Goal: Task Accomplishment & Management: Manage account settings

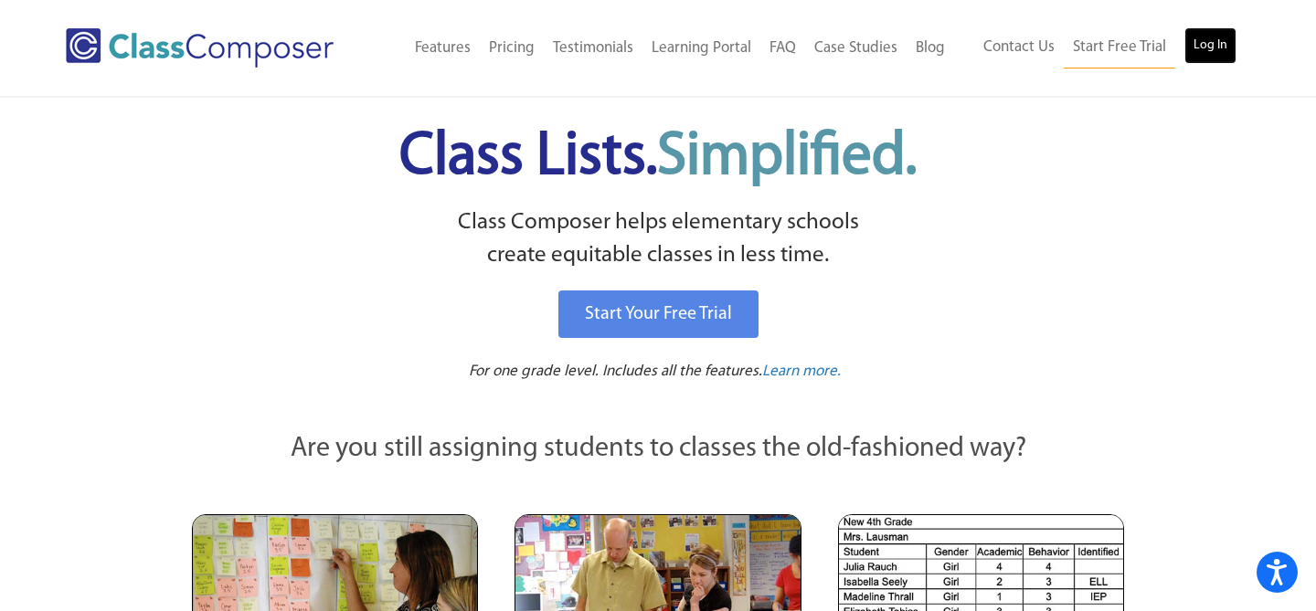
click at [1202, 44] on link "Log In" at bounding box center [1211, 45] width 52 height 37
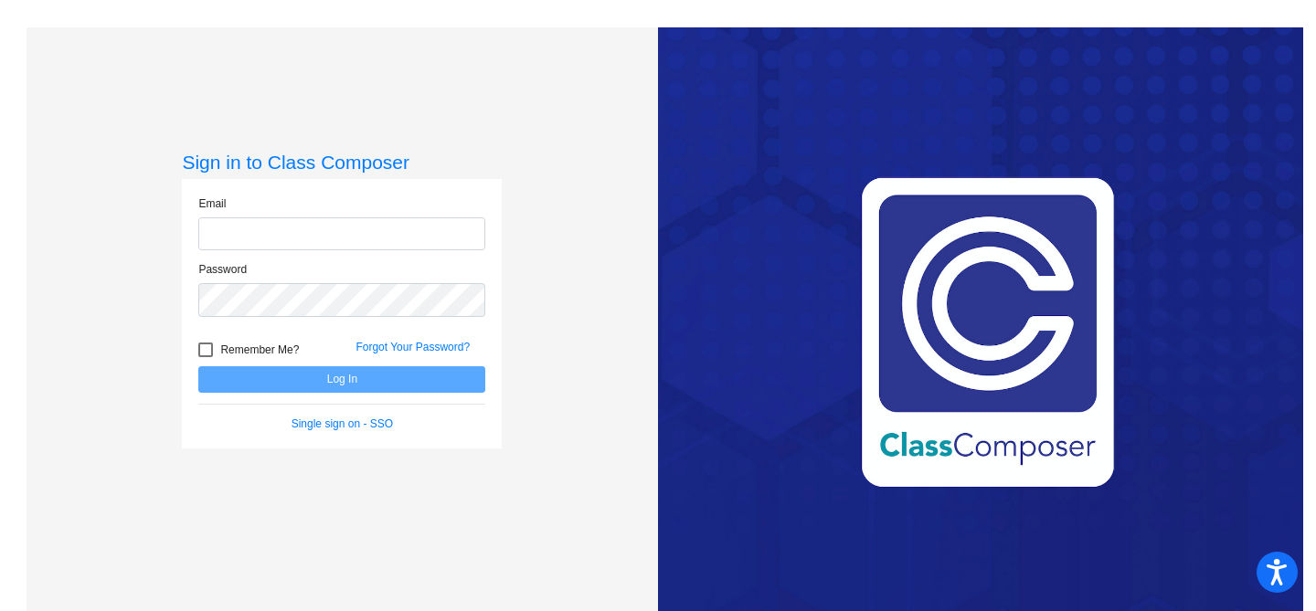
type input "[EMAIL_ADDRESS][PERSON_NAME][DOMAIN_NAME]"
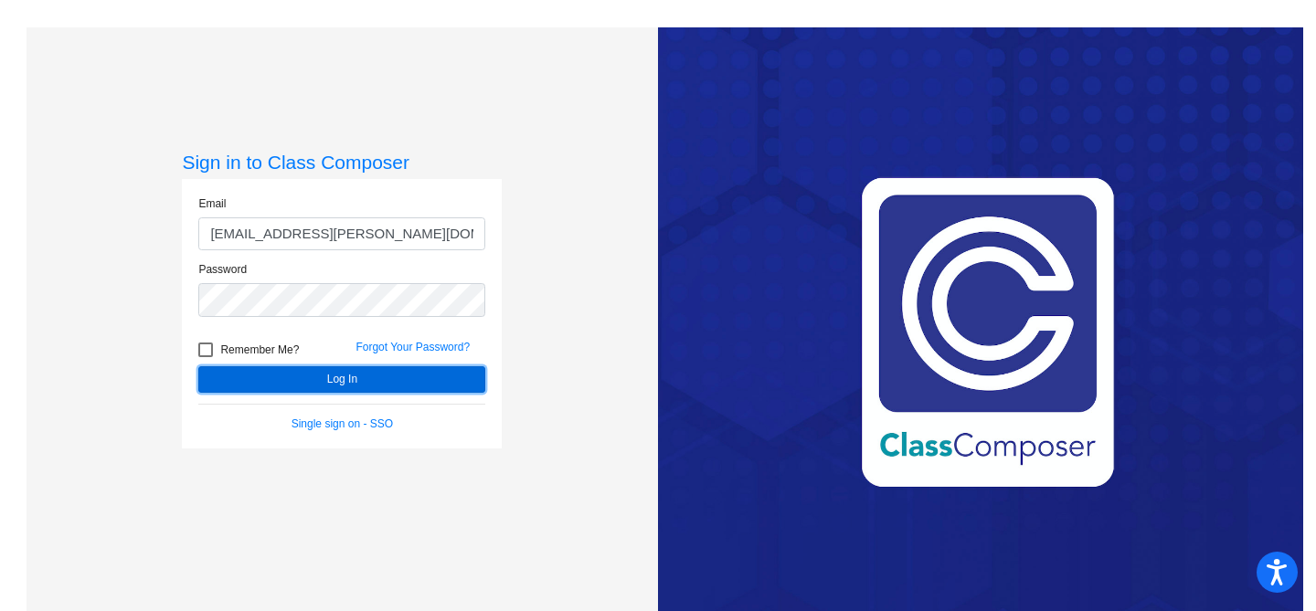
click at [322, 384] on button "Log In" at bounding box center [341, 380] width 287 height 27
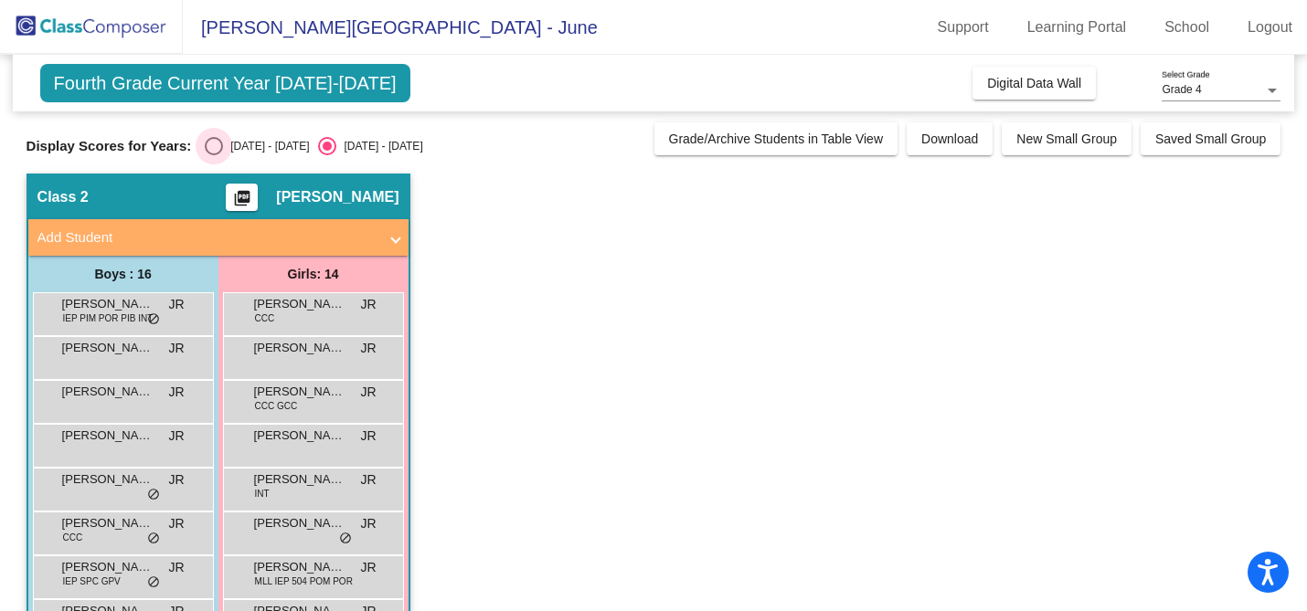
click at [205, 143] on div "Select an option" at bounding box center [214, 146] width 18 height 18
click at [213, 155] on input "2024 - 2025" at bounding box center [213, 155] width 1 height 1
radio input "true"
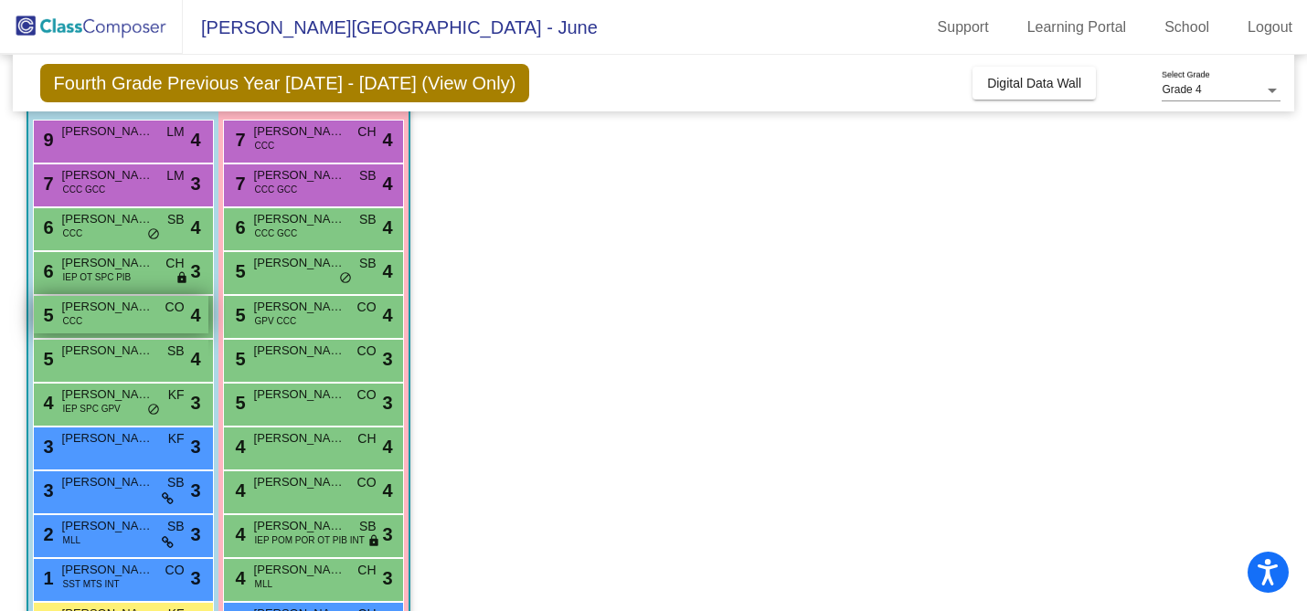
scroll to position [174, 0]
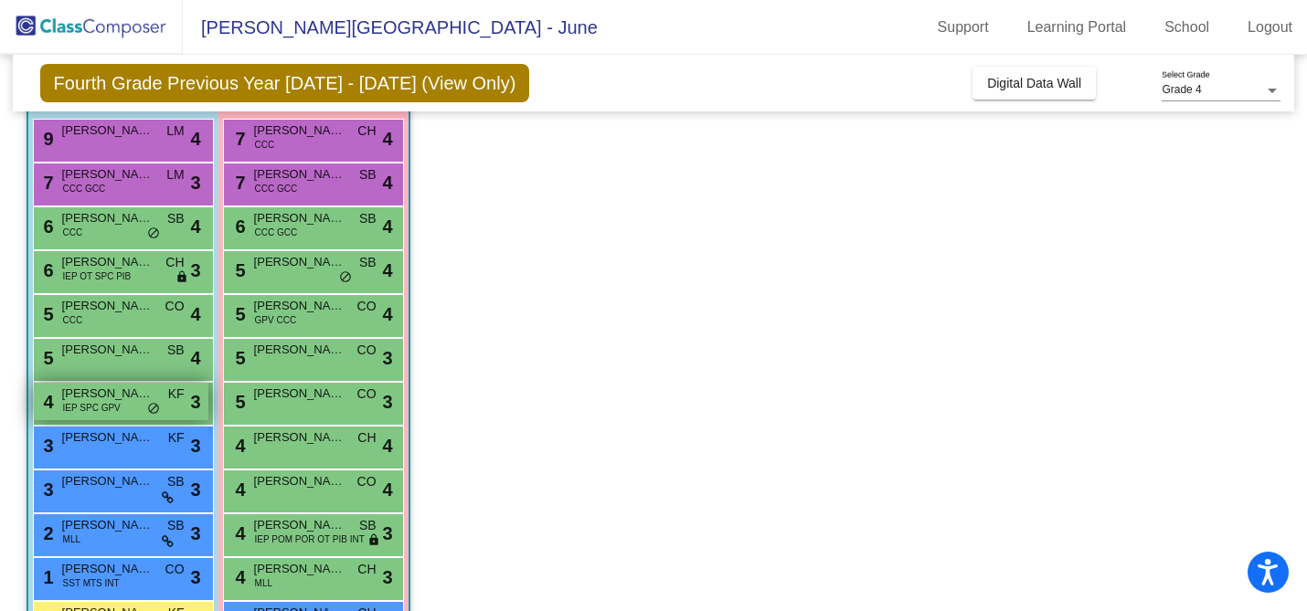
click at [162, 409] on div "4 Joseph Fletcher IEP SPC GPV KF lock do_not_disturb_alt 3" at bounding box center [121, 401] width 175 height 37
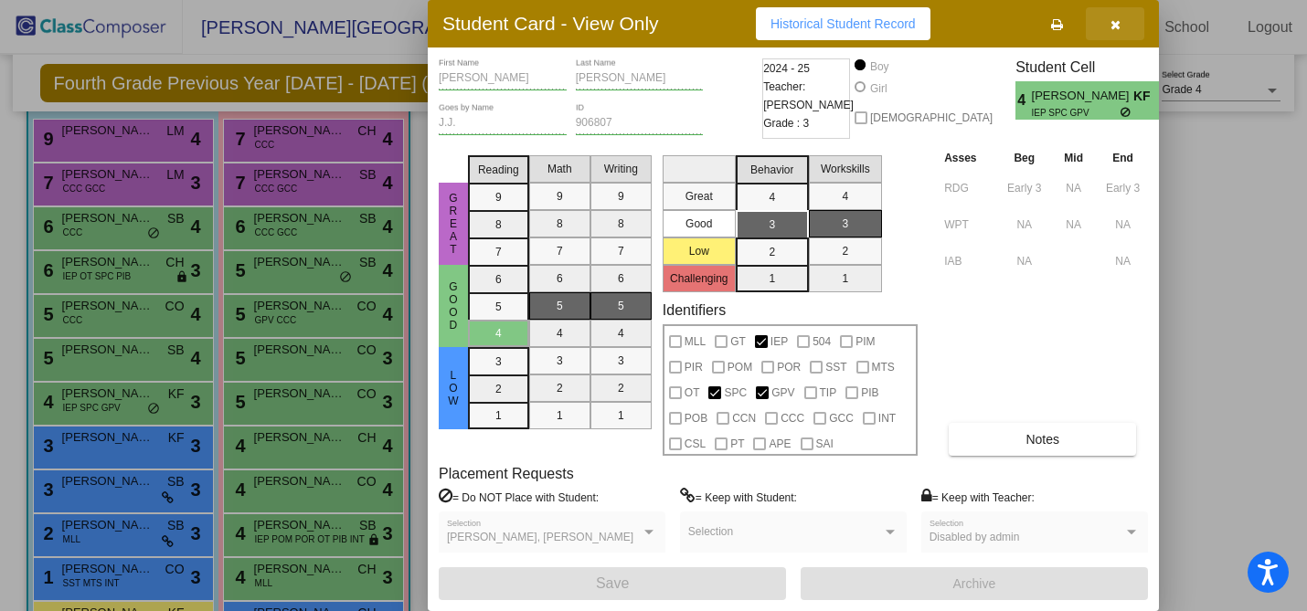
click at [1119, 24] on icon "button" at bounding box center [1116, 24] width 10 height 13
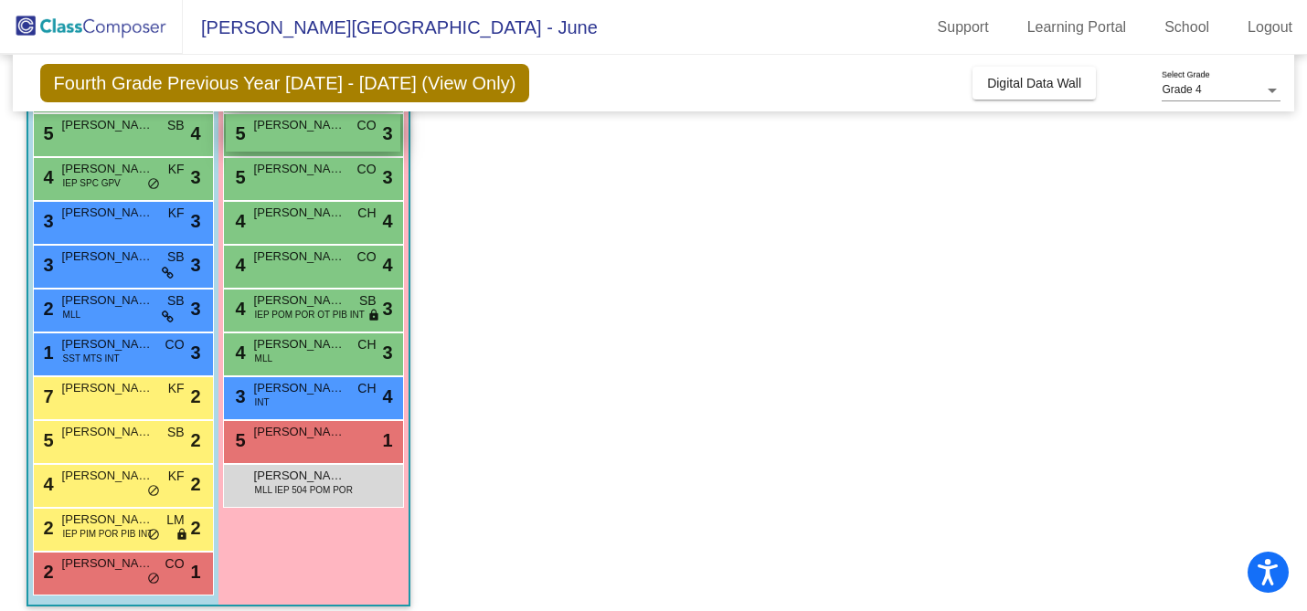
scroll to position [404, 0]
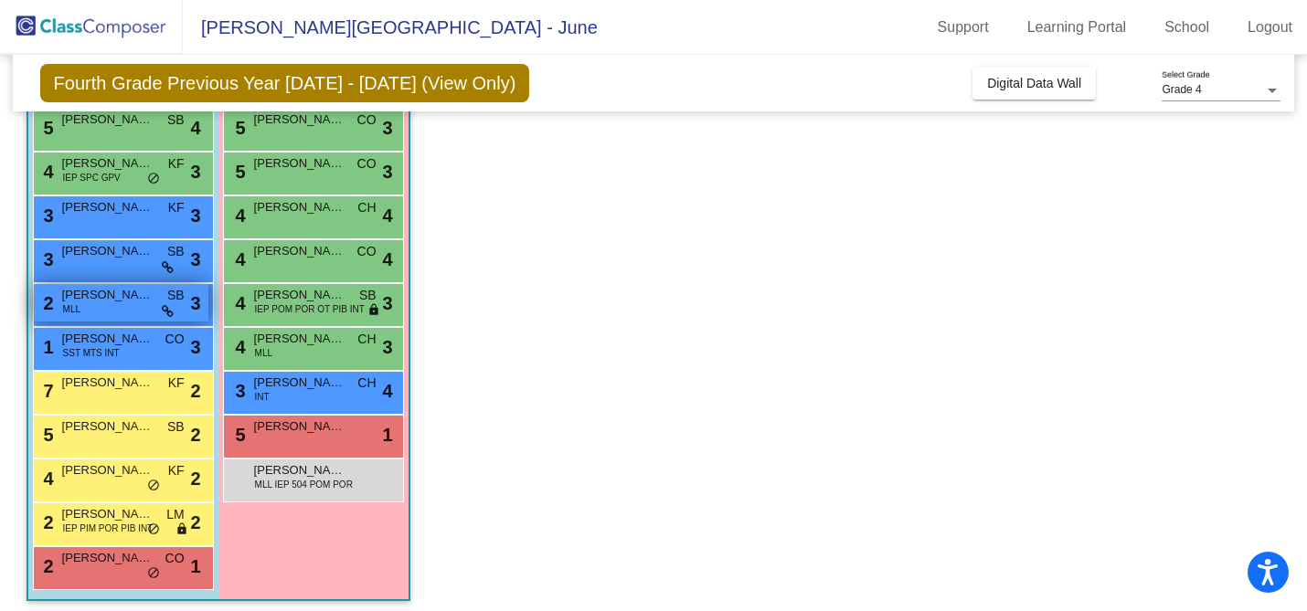
click at [128, 305] on div "2 Raj Dharmansh Pilleli MLL SB lock do_not_disturb_alt 3" at bounding box center [121, 302] width 175 height 37
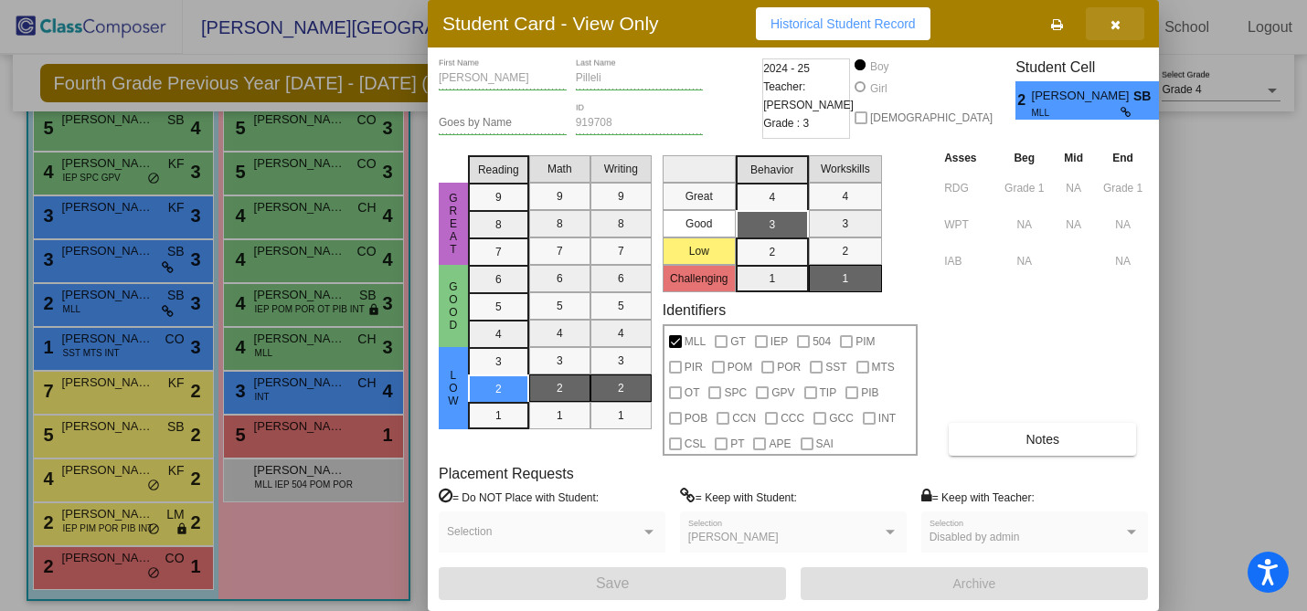
click at [1114, 19] on icon "button" at bounding box center [1116, 24] width 10 height 13
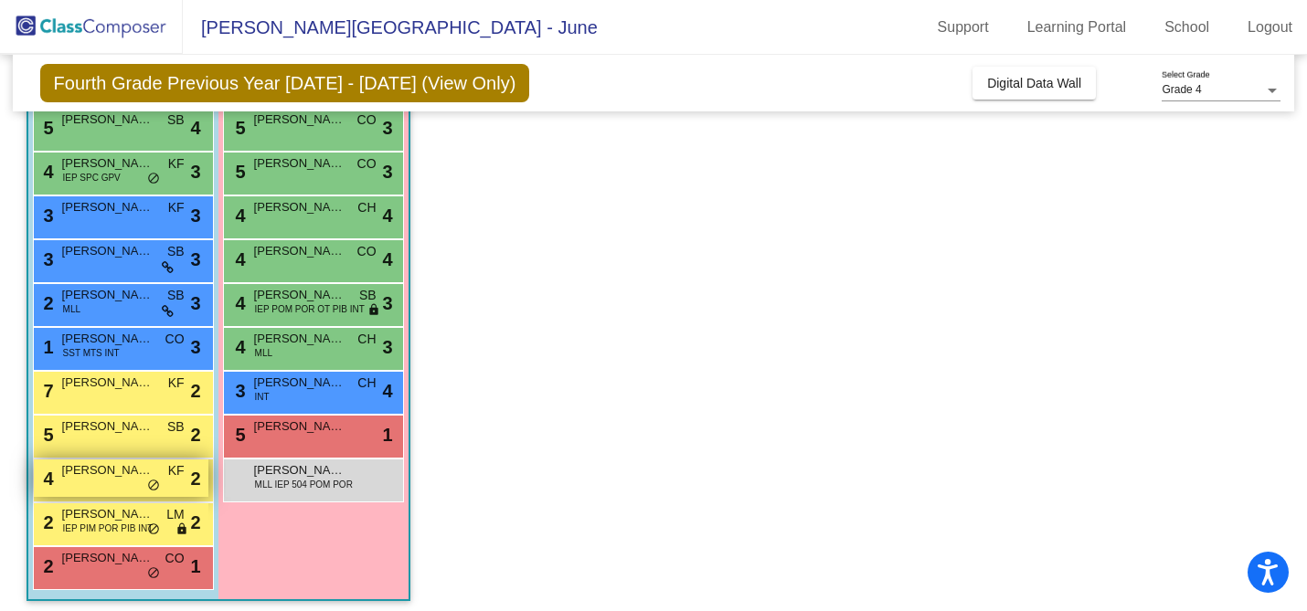
click at [101, 486] on div "4 Hudson Burbidge KF lock do_not_disturb_alt 2" at bounding box center [121, 478] width 175 height 37
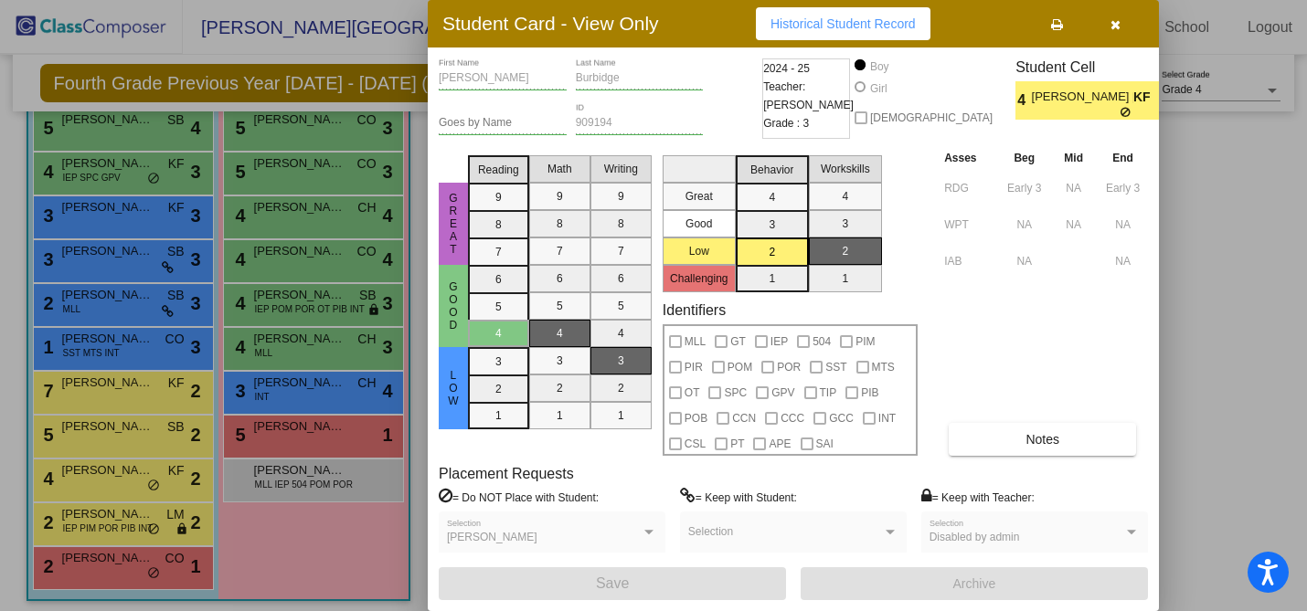
click at [1112, 26] on icon "button" at bounding box center [1116, 24] width 10 height 13
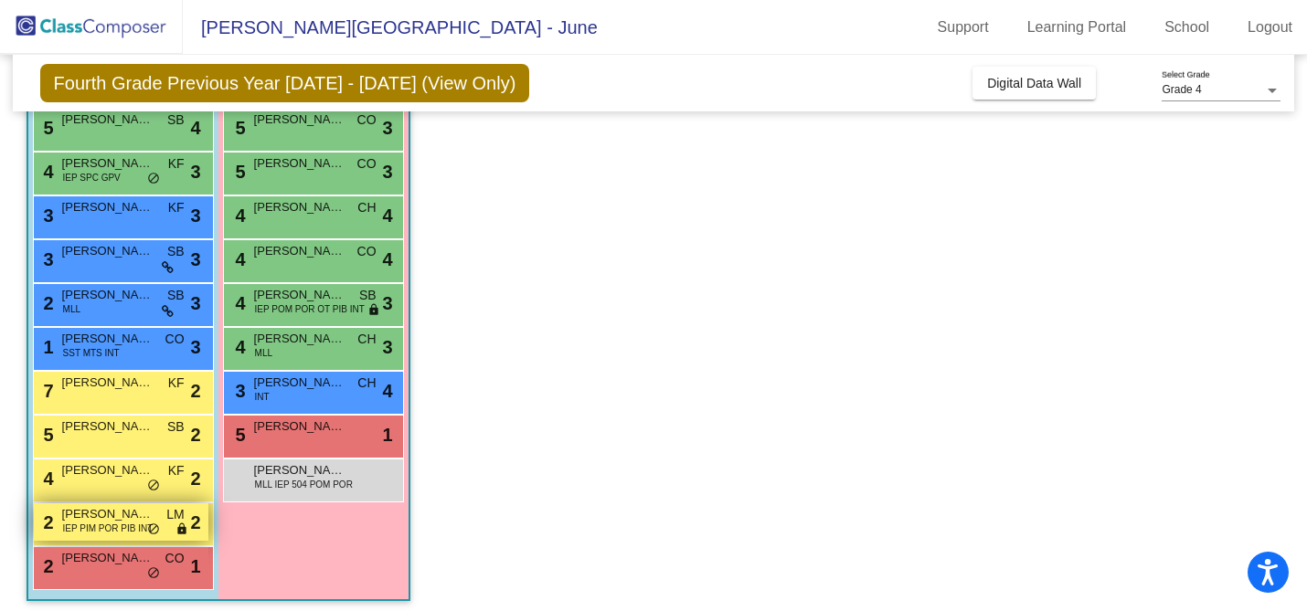
click at [97, 523] on span "IEP PIM POR PIB INT" at bounding box center [108, 529] width 90 height 14
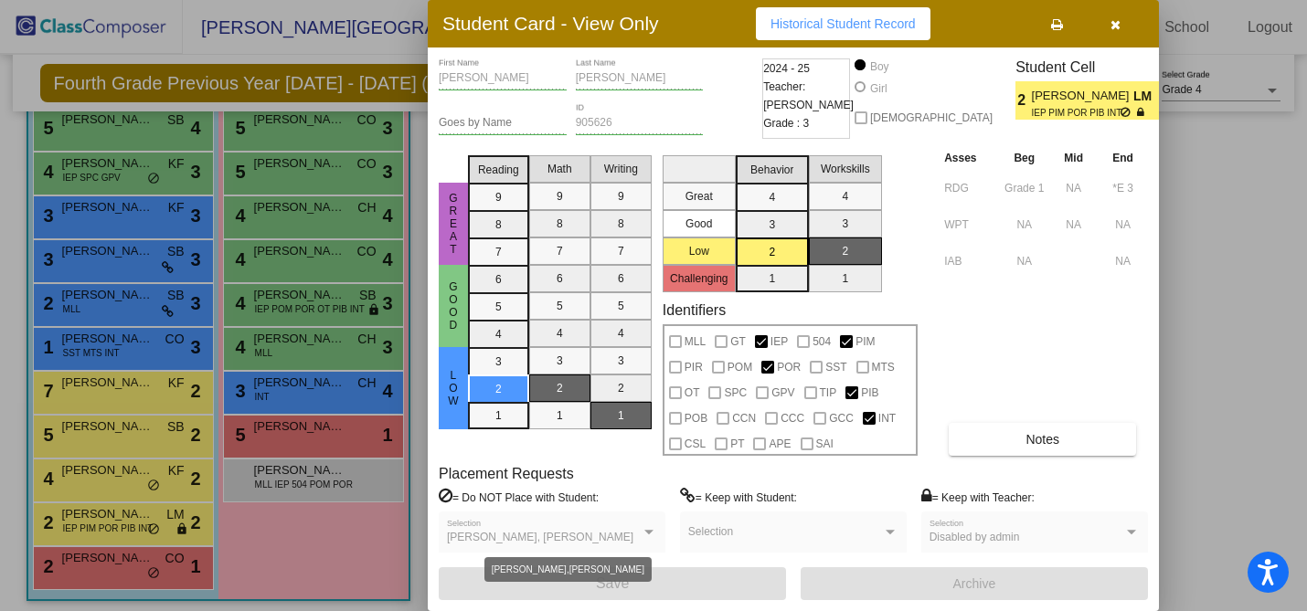
click at [642, 532] on div at bounding box center [649, 532] width 16 height 13
click at [648, 532] on div at bounding box center [648, 532] width 9 height 5
click at [1118, 20] on icon "button" at bounding box center [1116, 24] width 10 height 13
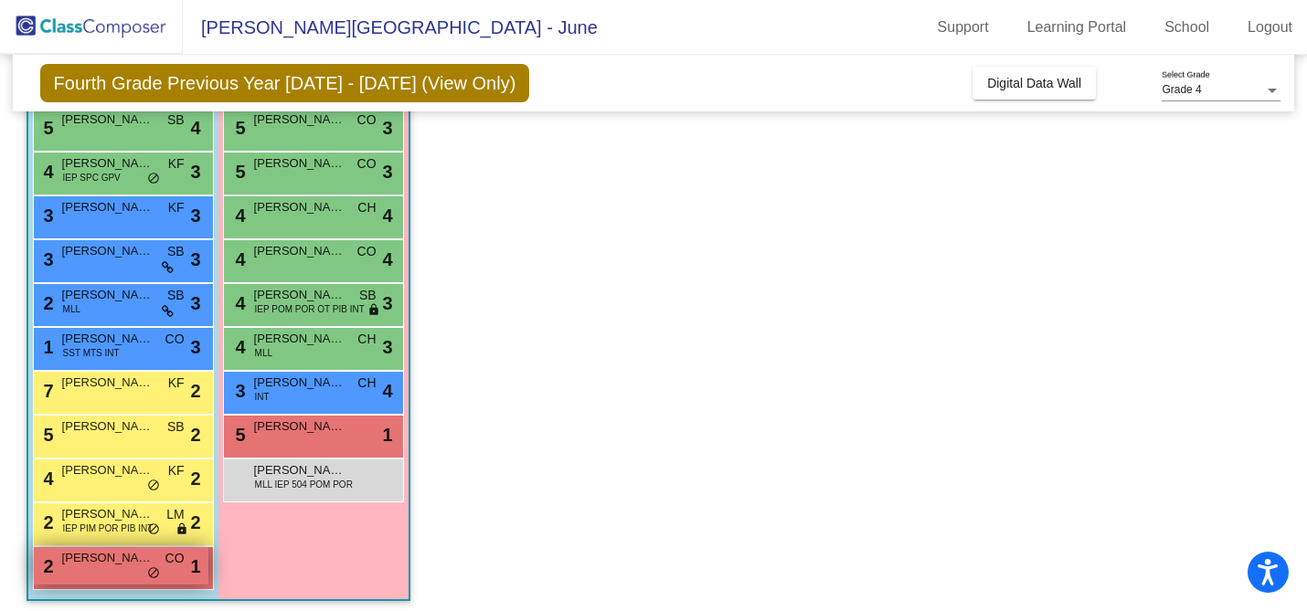
click at [86, 567] on div "2 Roman Villa CO lock do_not_disturb_alt 1" at bounding box center [121, 565] width 175 height 37
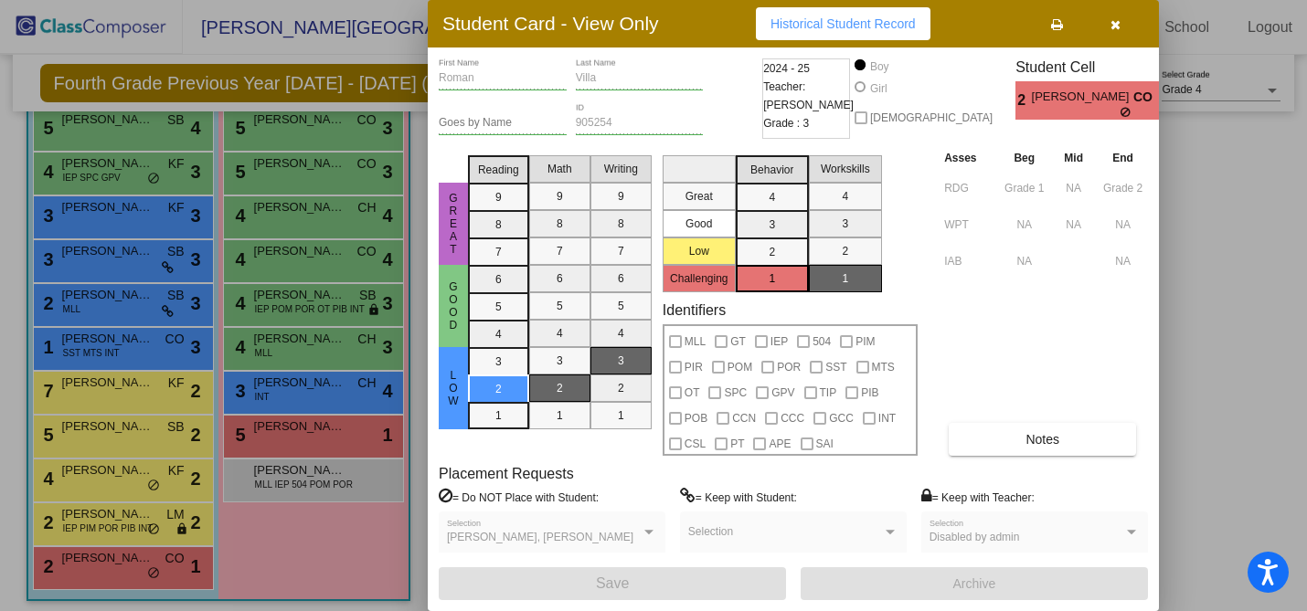
click at [1115, 23] on icon "button" at bounding box center [1116, 24] width 10 height 13
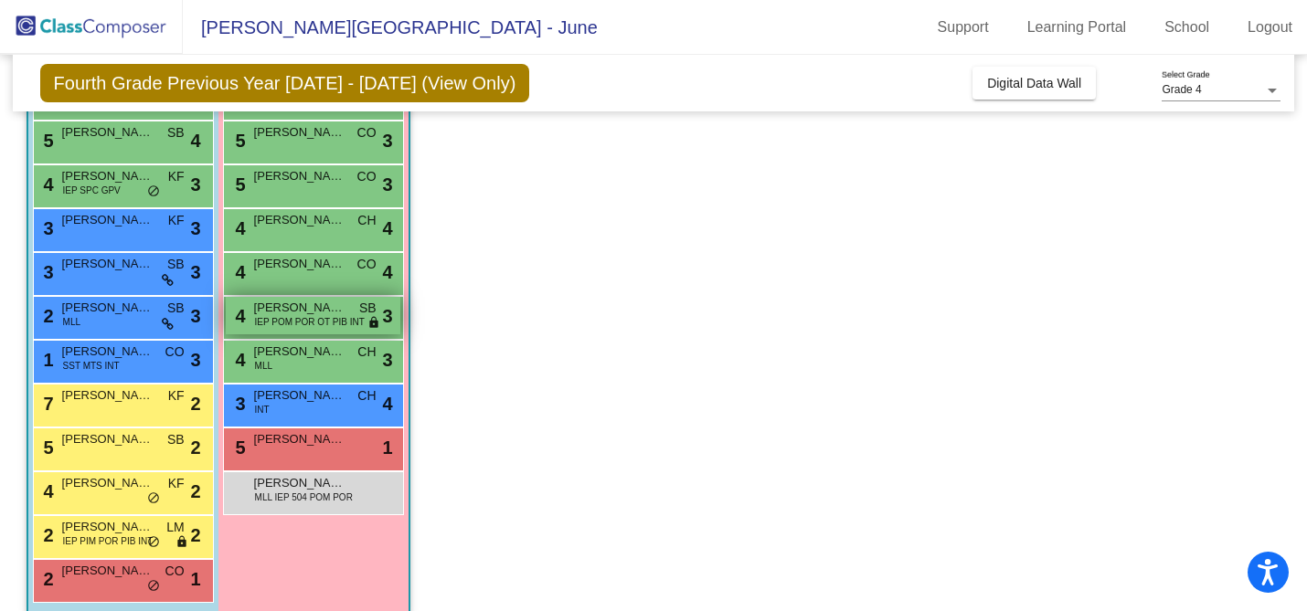
scroll to position [412, 0]
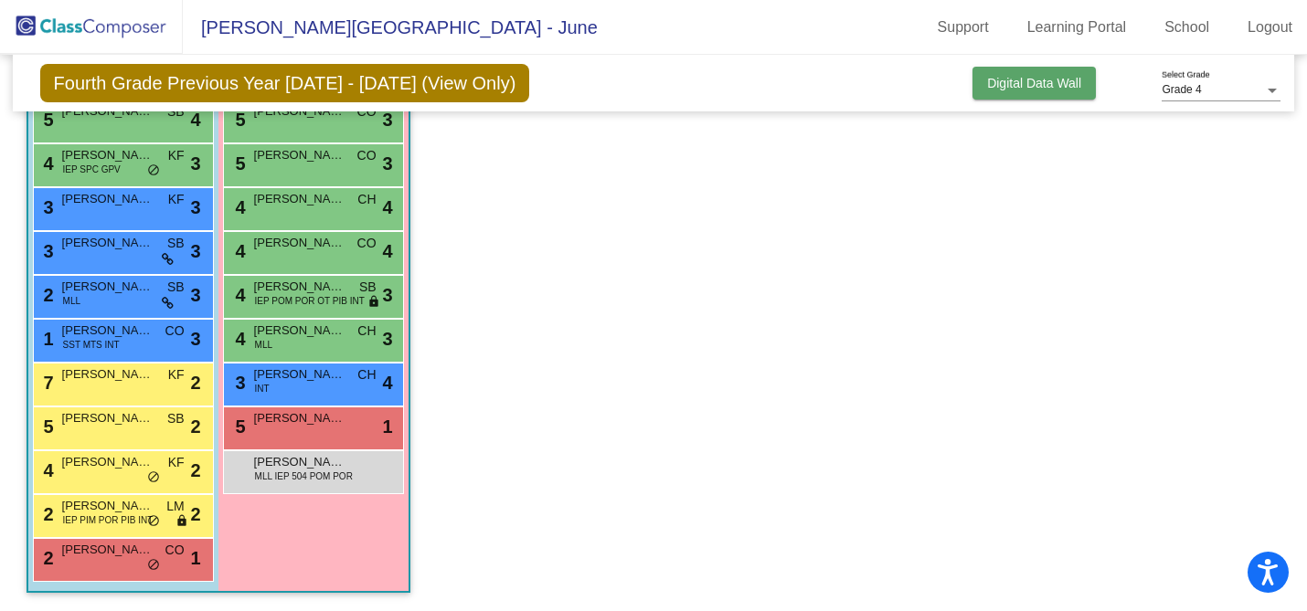
click at [1039, 77] on span "Digital Data Wall" at bounding box center [1034, 83] width 94 height 15
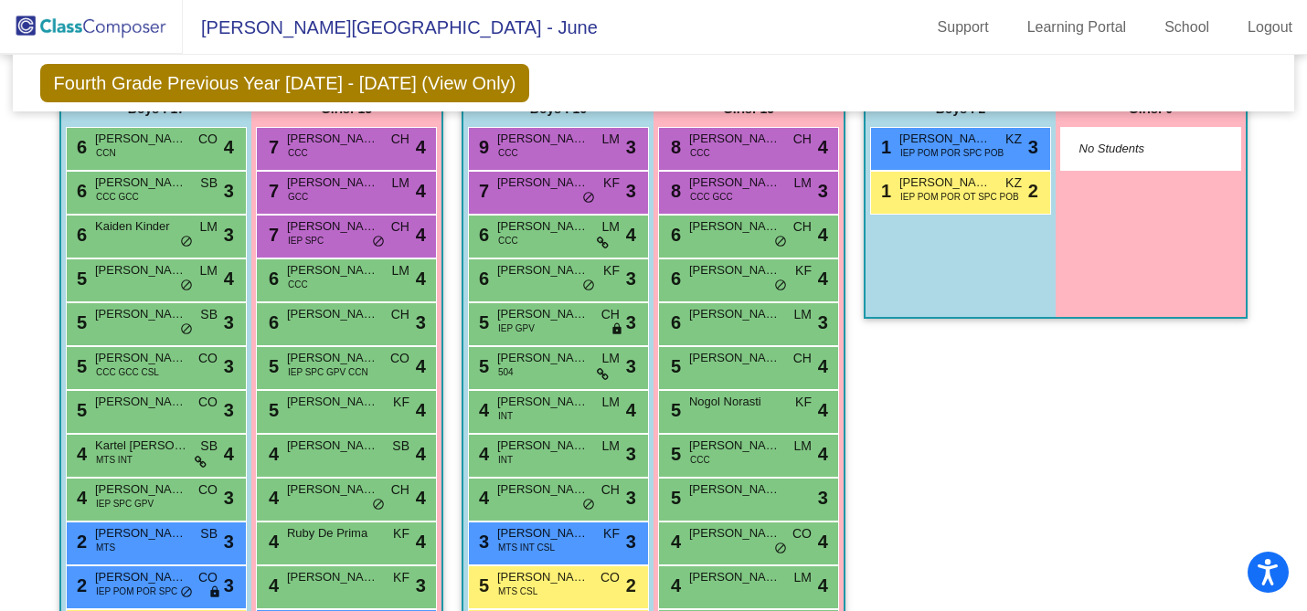
scroll to position [1361, 0]
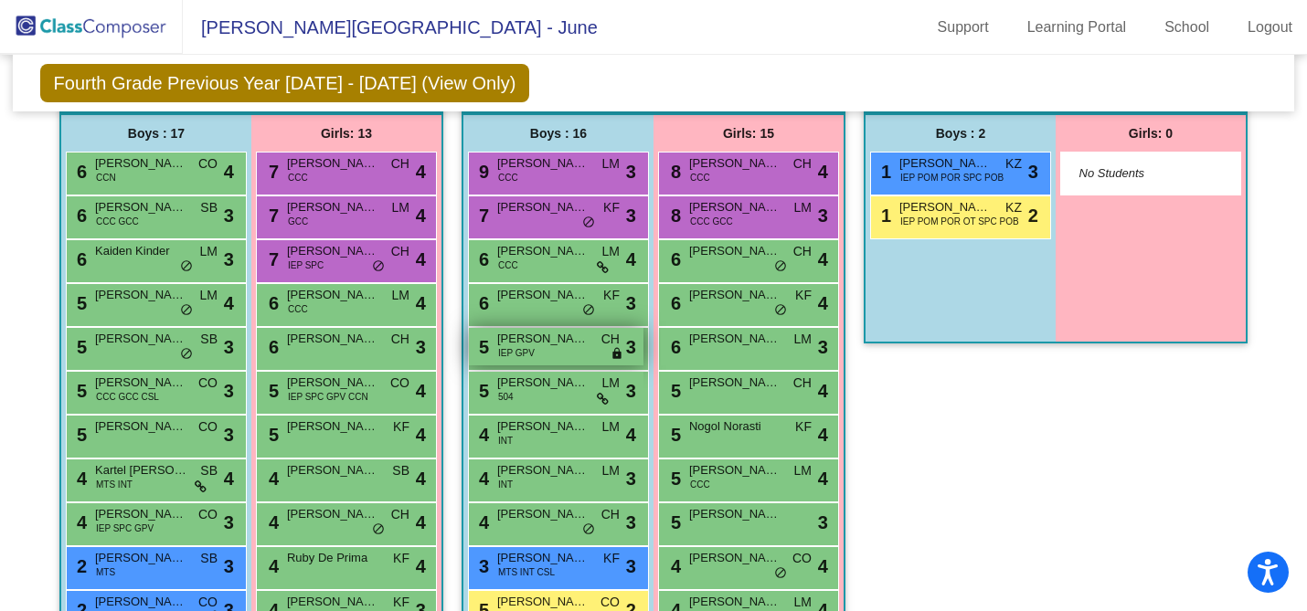
click at [547, 351] on div "5 Luke Regnier IEP GPV CH lock do_not_disturb_alt 3" at bounding box center [556, 346] width 175 height 37
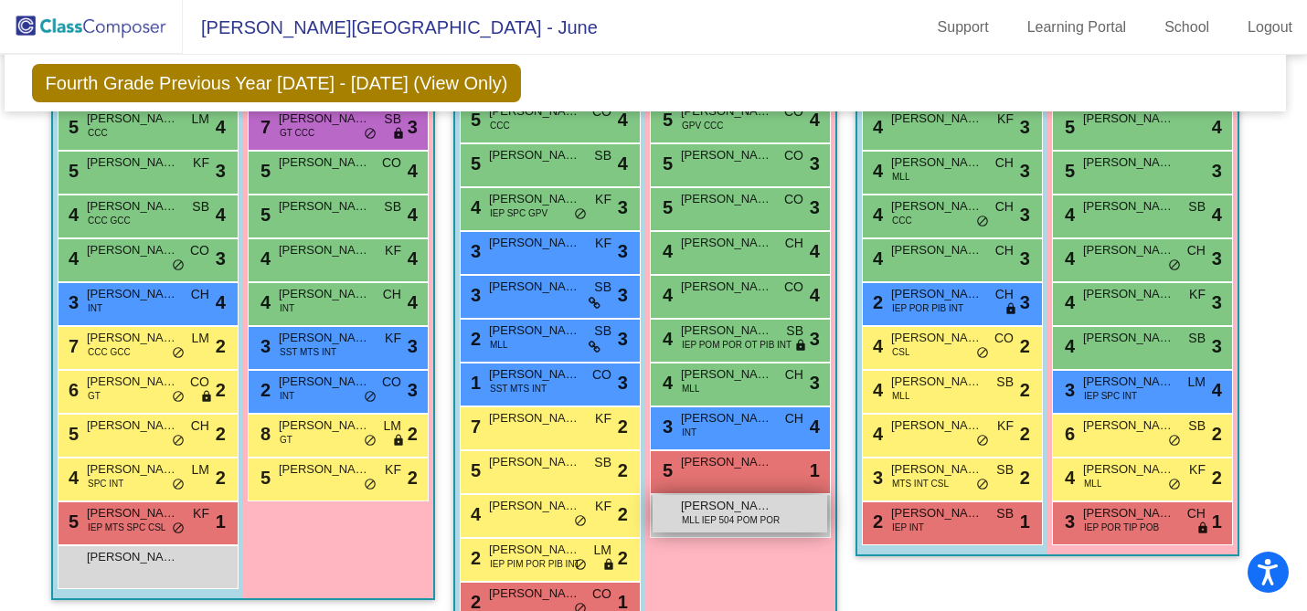
scroll to position [772, 8]
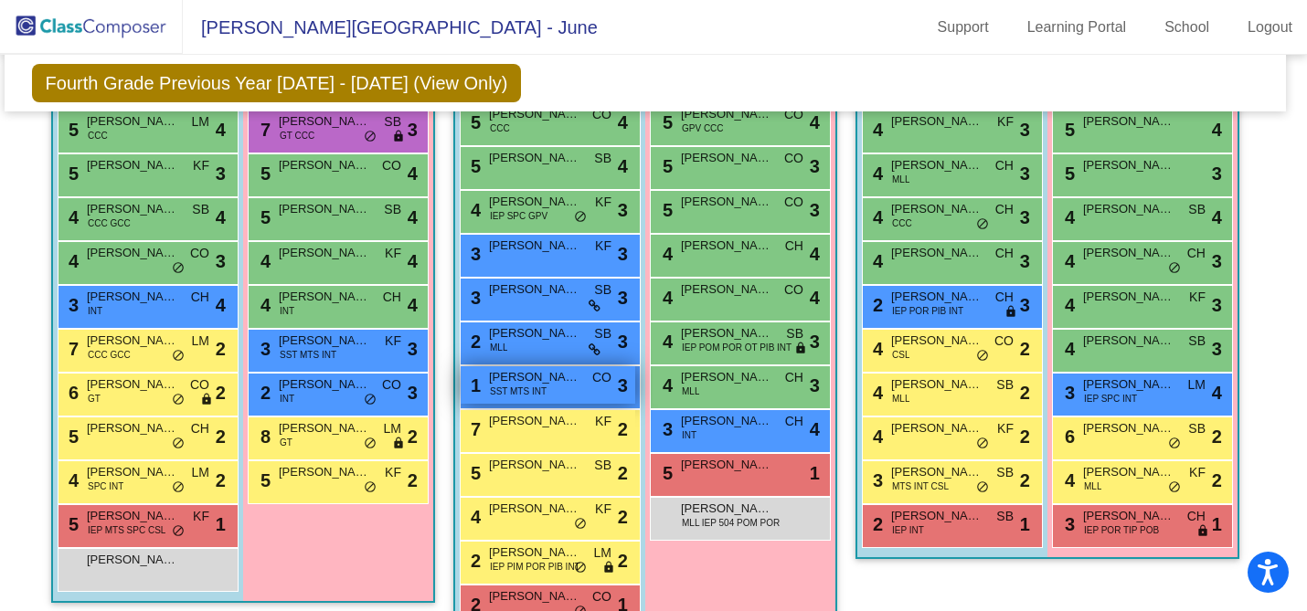
click at [549, 392] on div "1 Rene Hernandez SST MTS INT CO lock do_not_disturb_alt 3" at bounding box center [548, 385] width 175 height 37
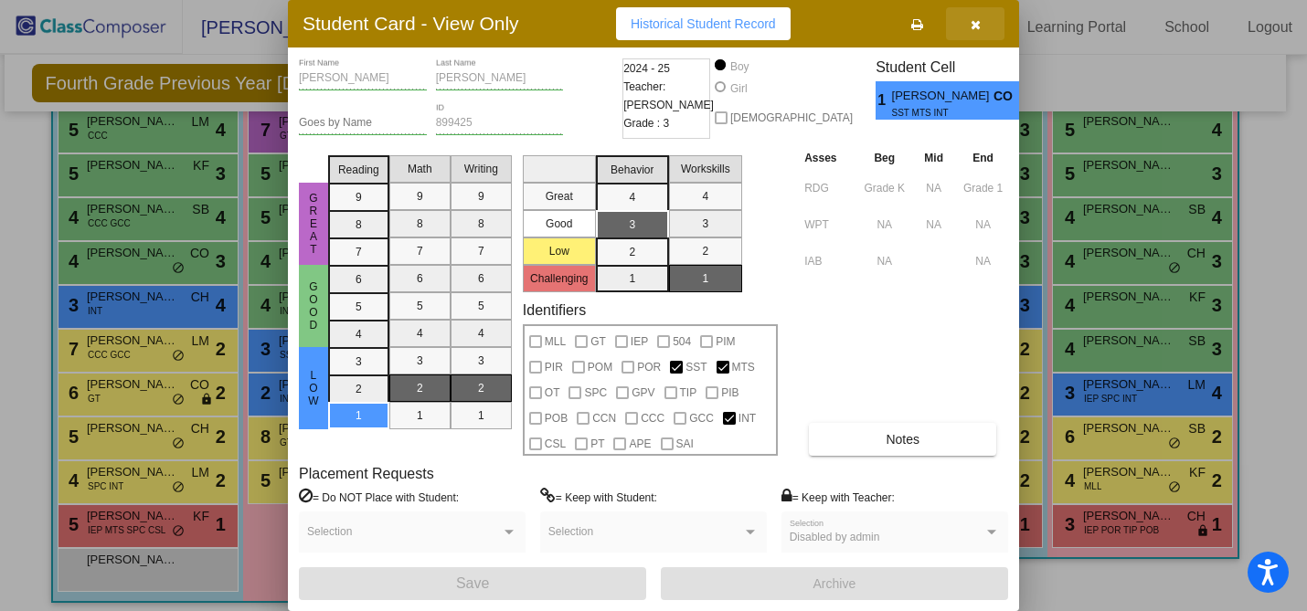
click at [975, 23] on icon "button" at bounding box center [976, 24] width 10 height 13
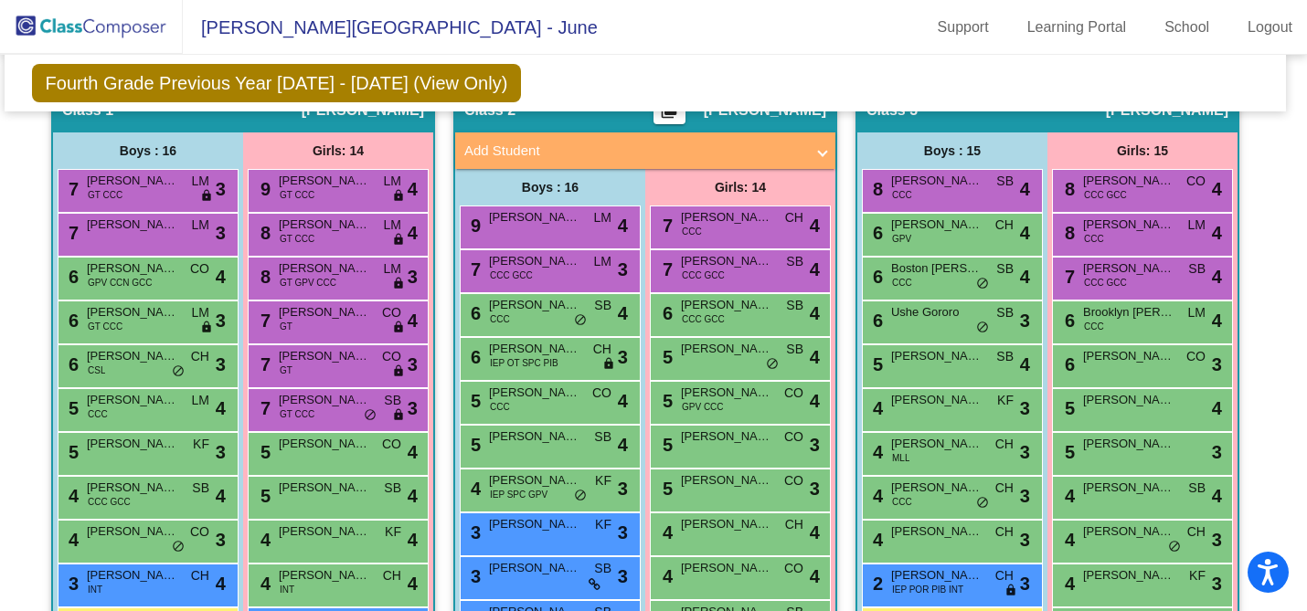
scroll to position [447, 8]
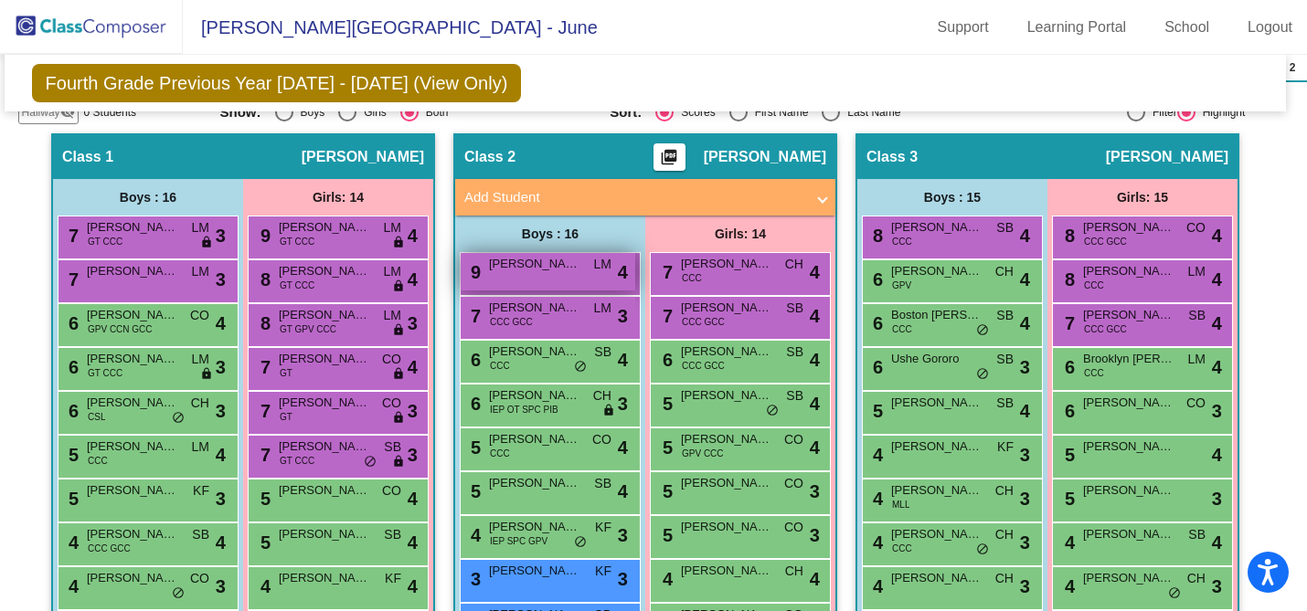
click at [471, 275] on span "9" at bounding box center [473, 272] width 15 height 20
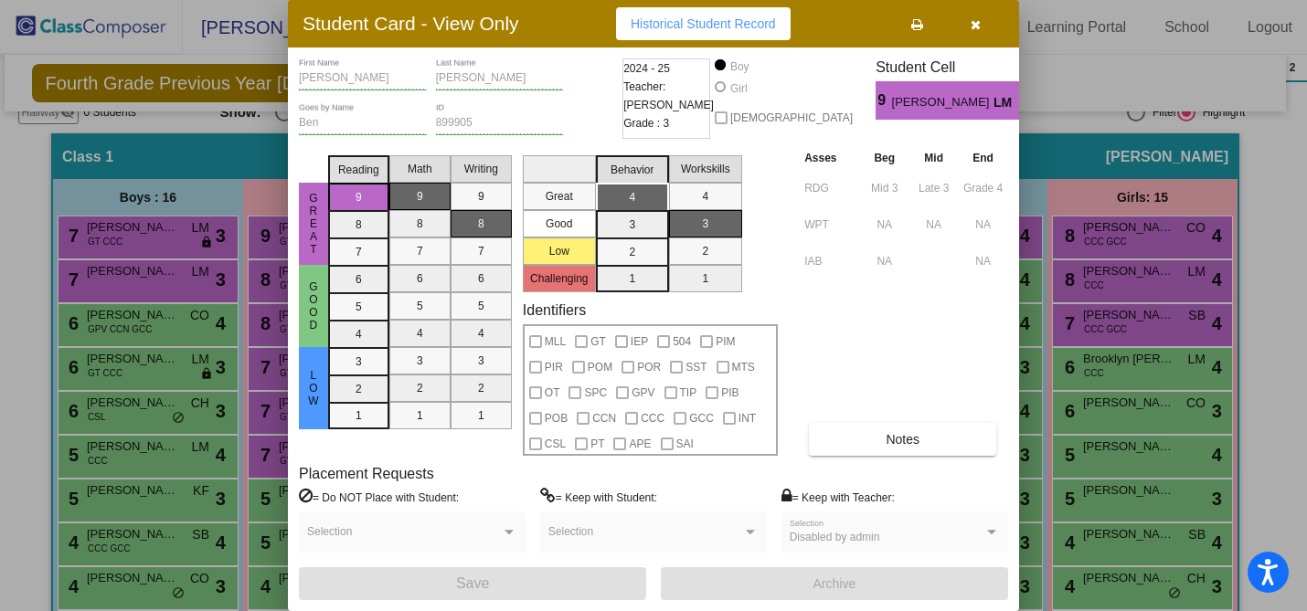
click at [975, 22] on icon "button" at bounding box center [976, 24] width 10 height 13
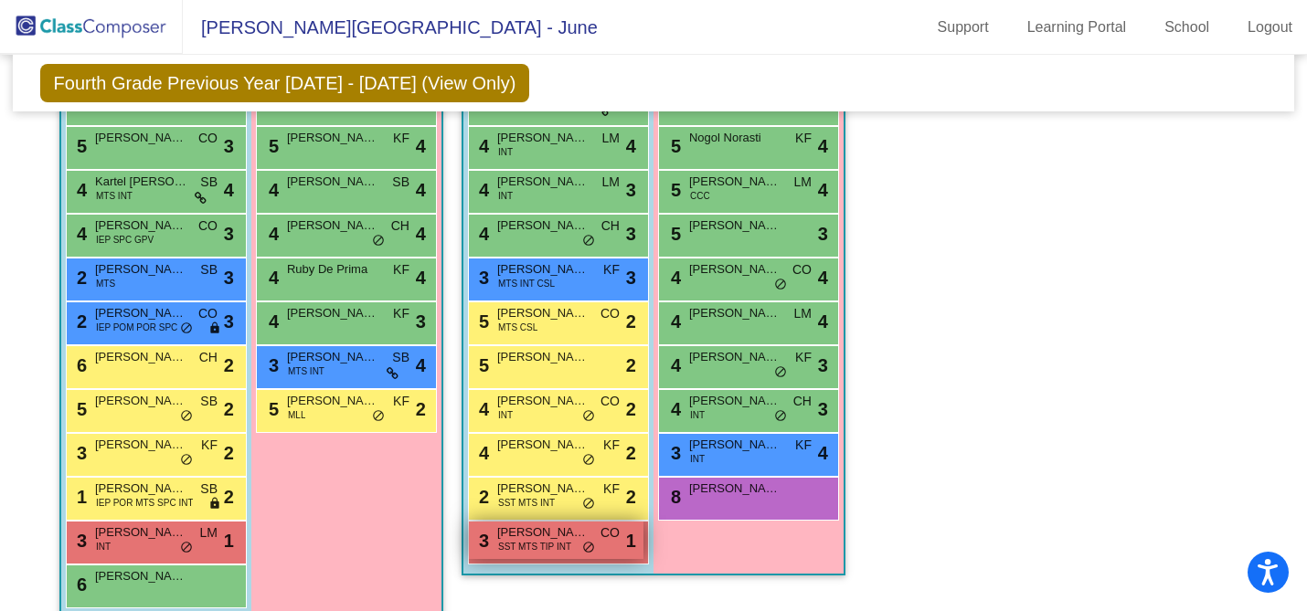
scroll to position [1642, 0]
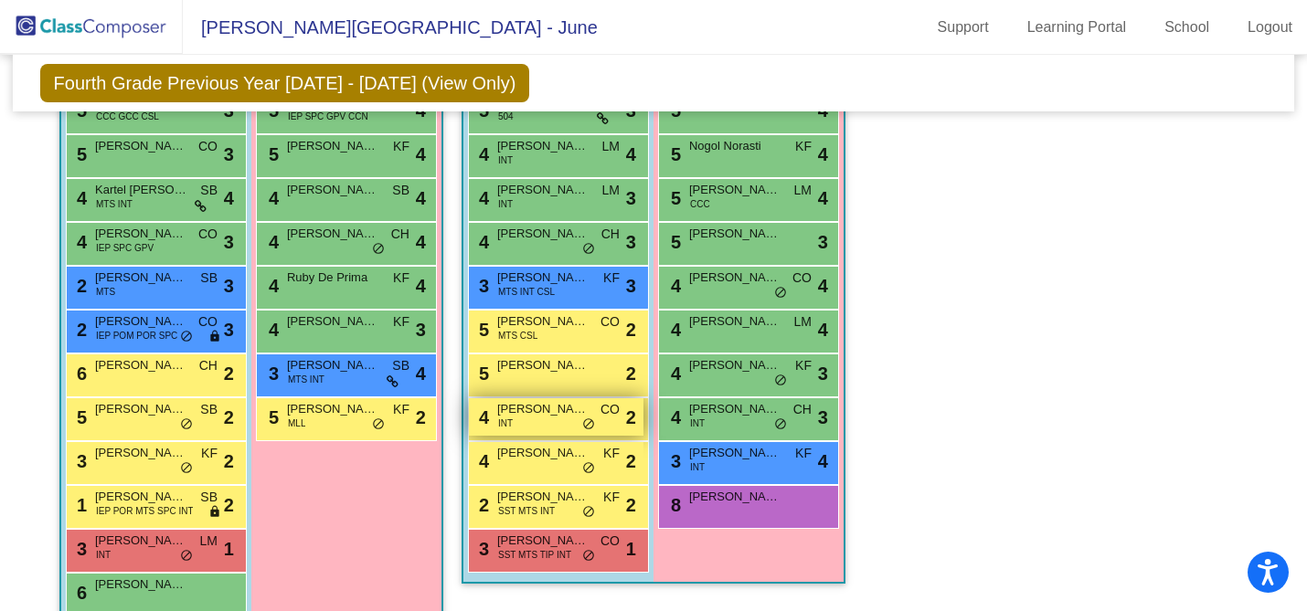
click at [553, 416] on span "Memphis Watts" at bounding box center [542, 409] width 91 height 18
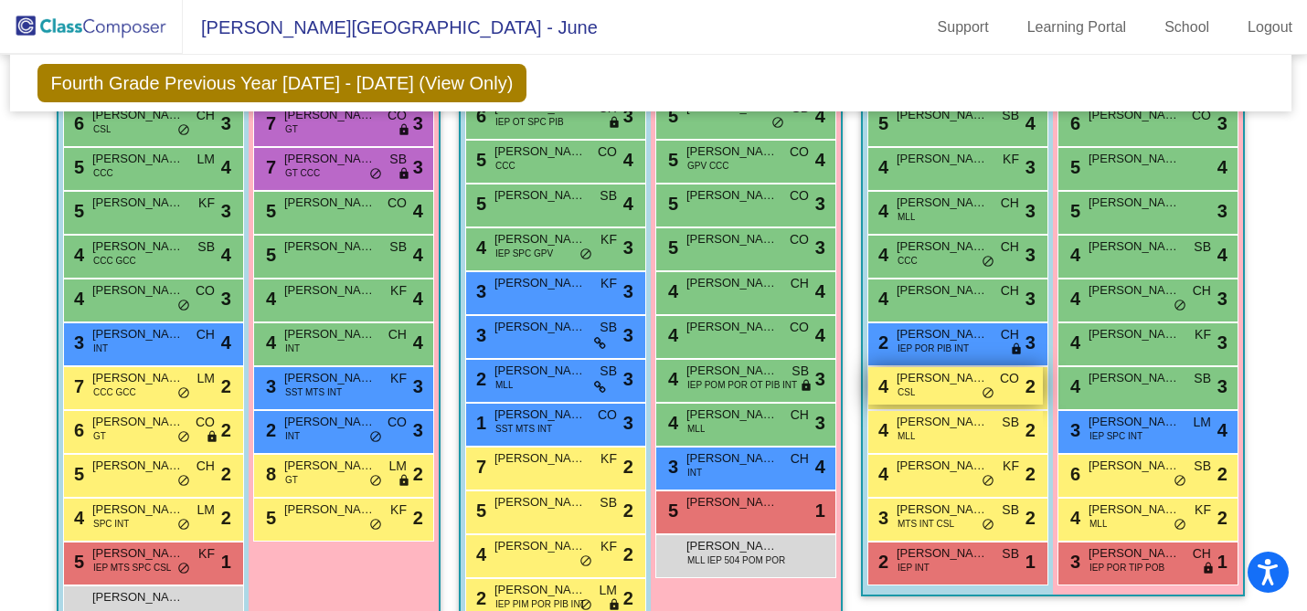
scroll to position [743, 3]
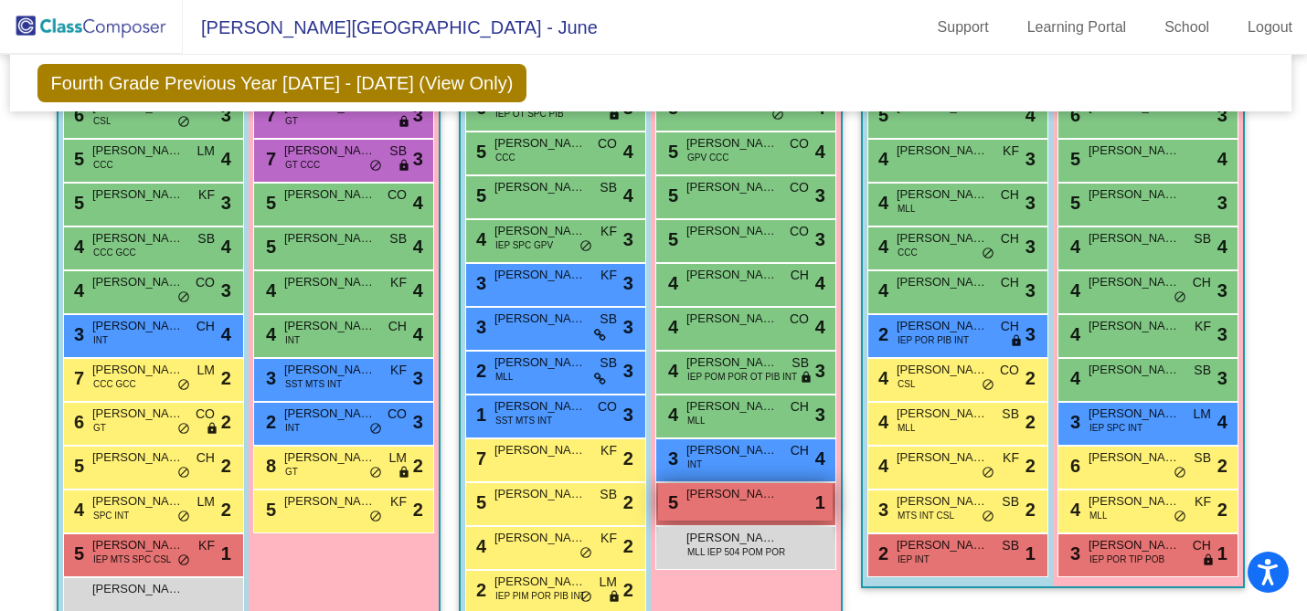
click at [709, 506] on div "5 Katy Mahoney lock do_not_disturb_alt 1" at bounding box center [745, 502] width 175 height 37
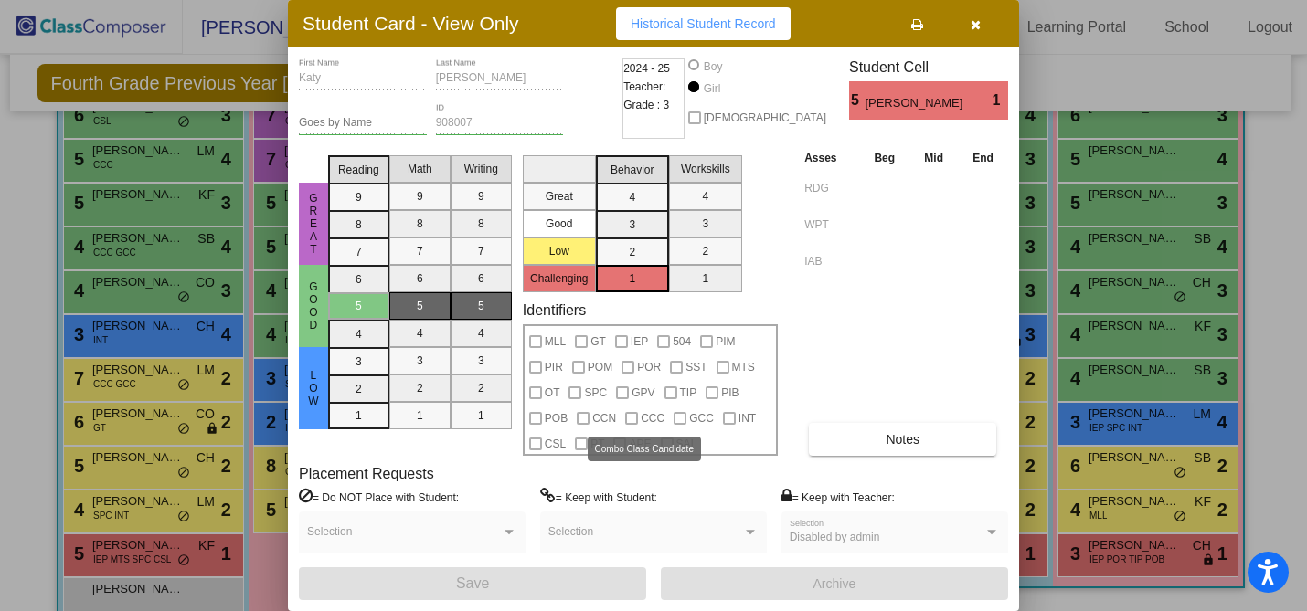
scroll to position [0, 0]
click at [975, 20] on icon "button" at bounding box center [976, 24] width 10 height 13
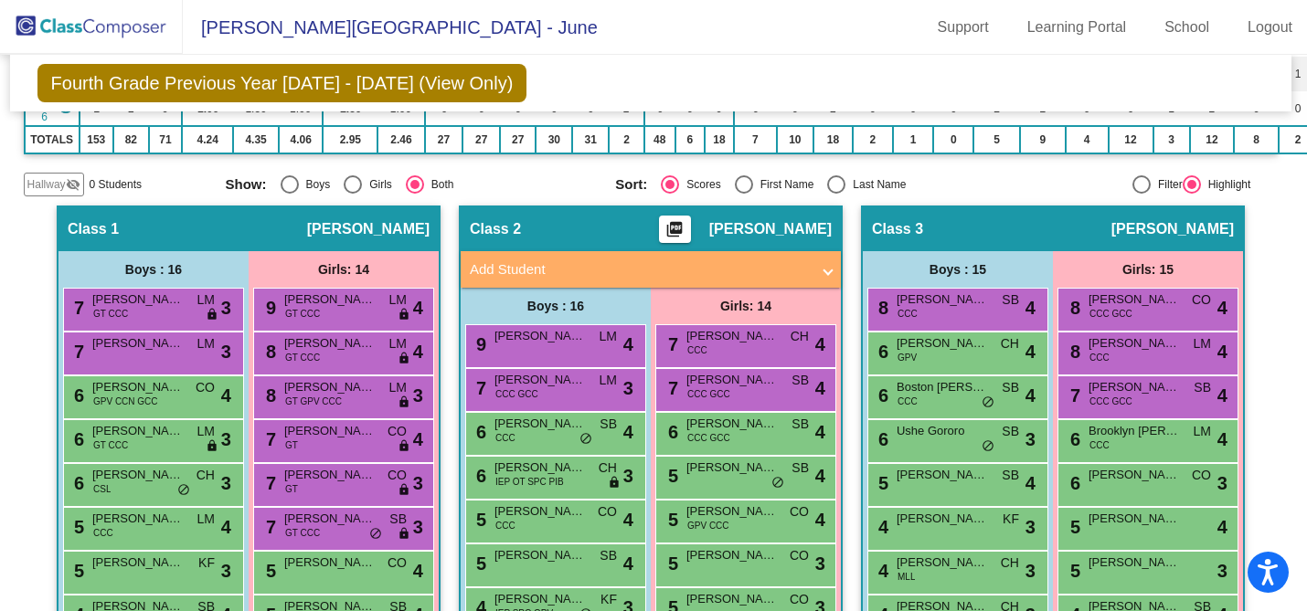
scroll to position [223, 3]
